Goal: Go to known website: Access a specific website the user already knows

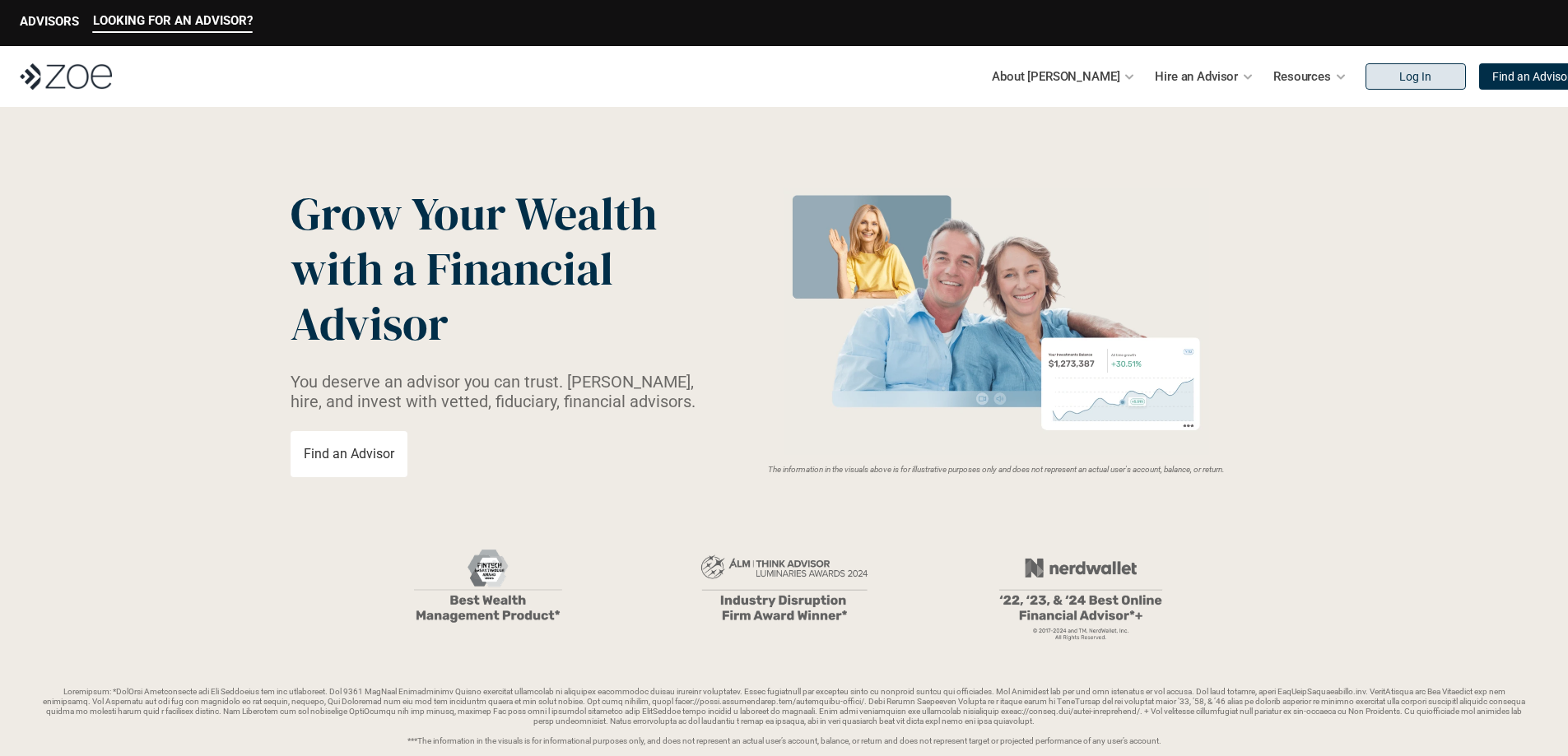
click at [1365, 79] on link "Log In" at bounding box center [1414, 76] width 100 height 26
click at [1365, 65] on link "Log In" at bounding box center [1414, 76] width 100 height 26
